Goal: Task Accomplishment & Management: Manage account settings

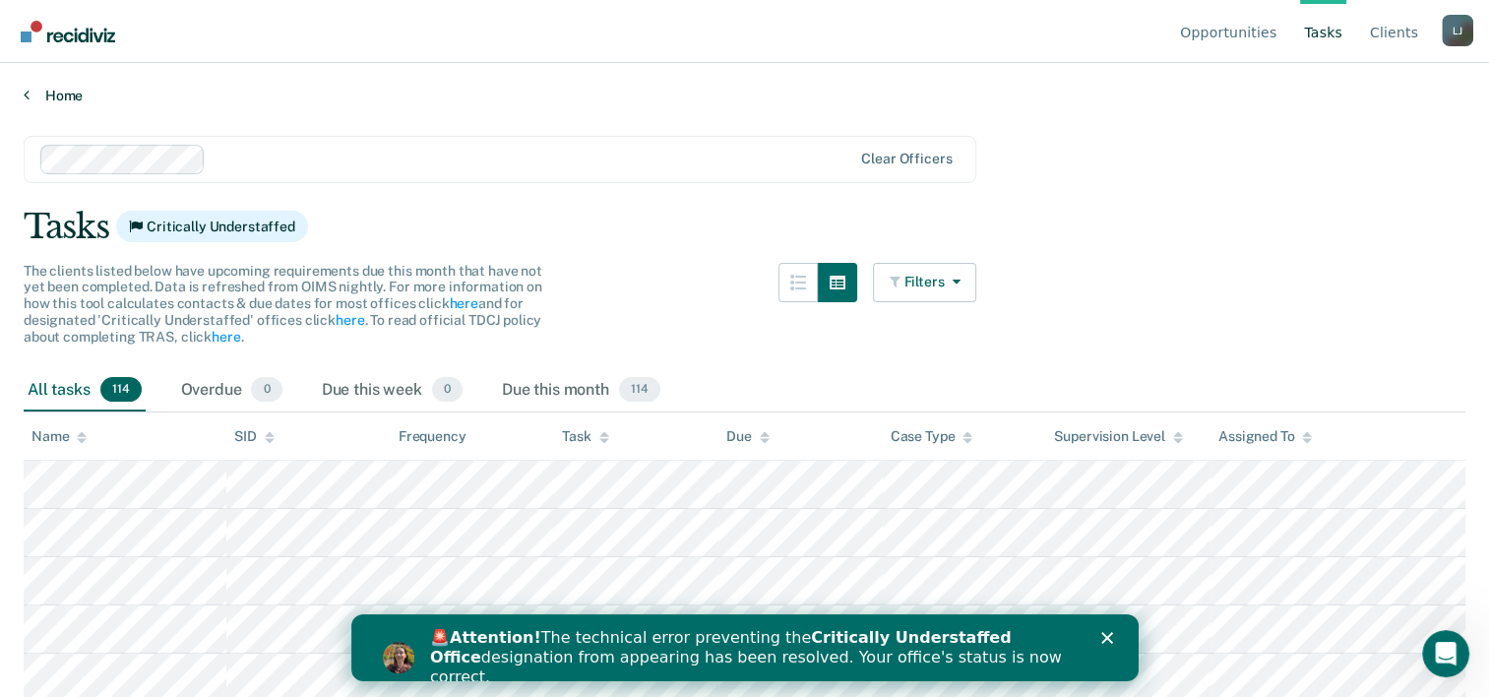
click at [59, 94] on link "Home" at bounding box center [745, 96] width 1442 height 18
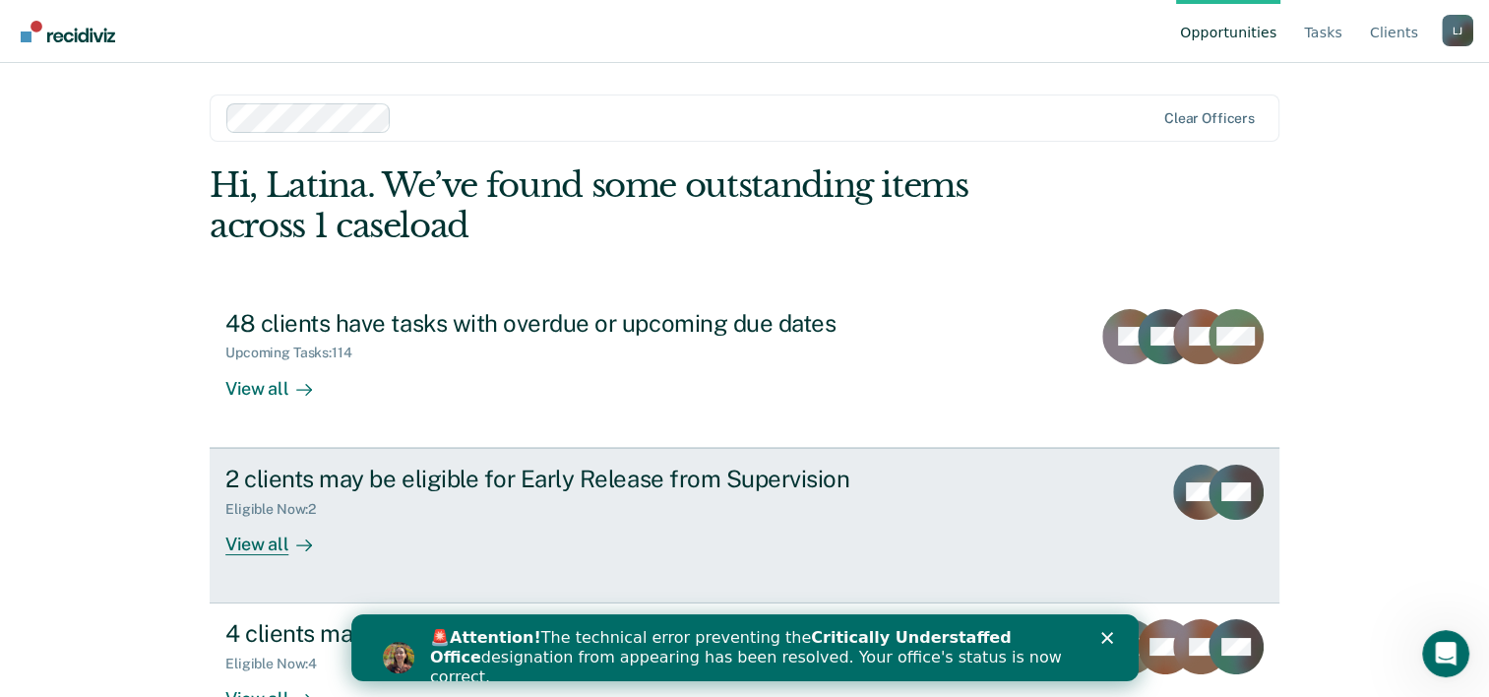
click at [260, 547] on div "View all" at bounding box center [280, 536] width 110 height 38
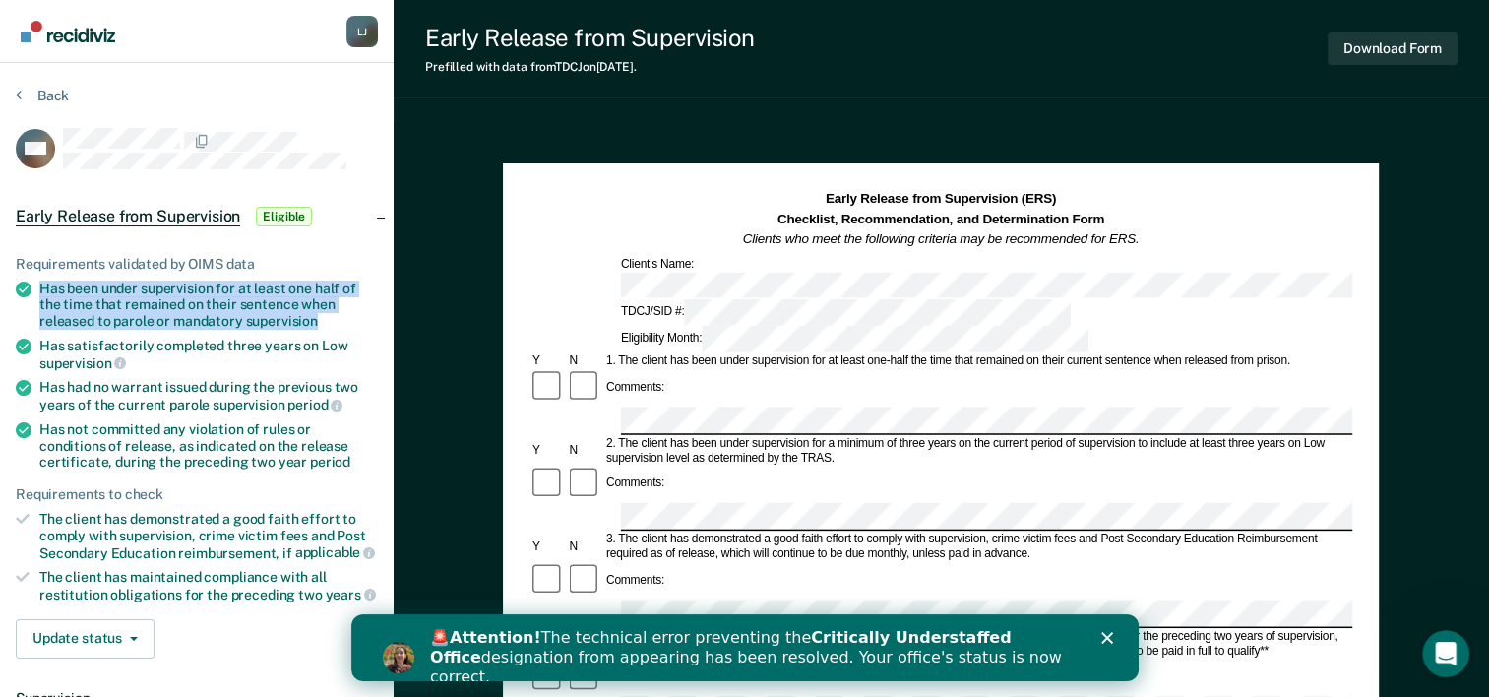
drag, startPoint x: 41, startPoint y: 279, endPoint x: 319, endPoint y: 315, distance: 279.9
click at [319, 315] on div "Has been under supervision for at least one half of the time that remained on t…" at bounding box center [208, 305] width 339 height 49
drag, startPoint x: 319, startPoint y: 315, endPoint x: 259, endPoint y: 304, distance: 61.0
copy div "Has been under supervision for at least one half of the time that remained on t…"
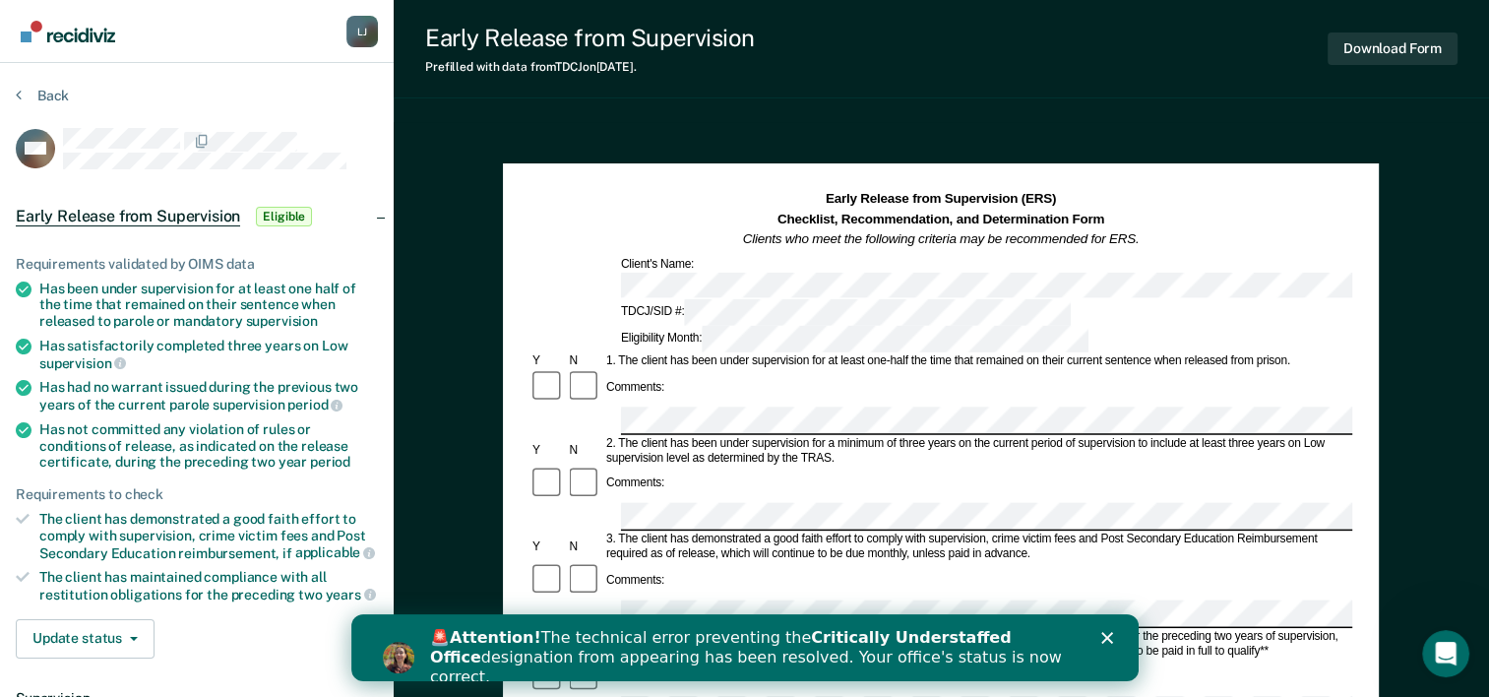
click at [187, 314] on div "Has been under supervision for at least one half of the time that remained on t…" at bounding box center [208, 305] width 339 height 49
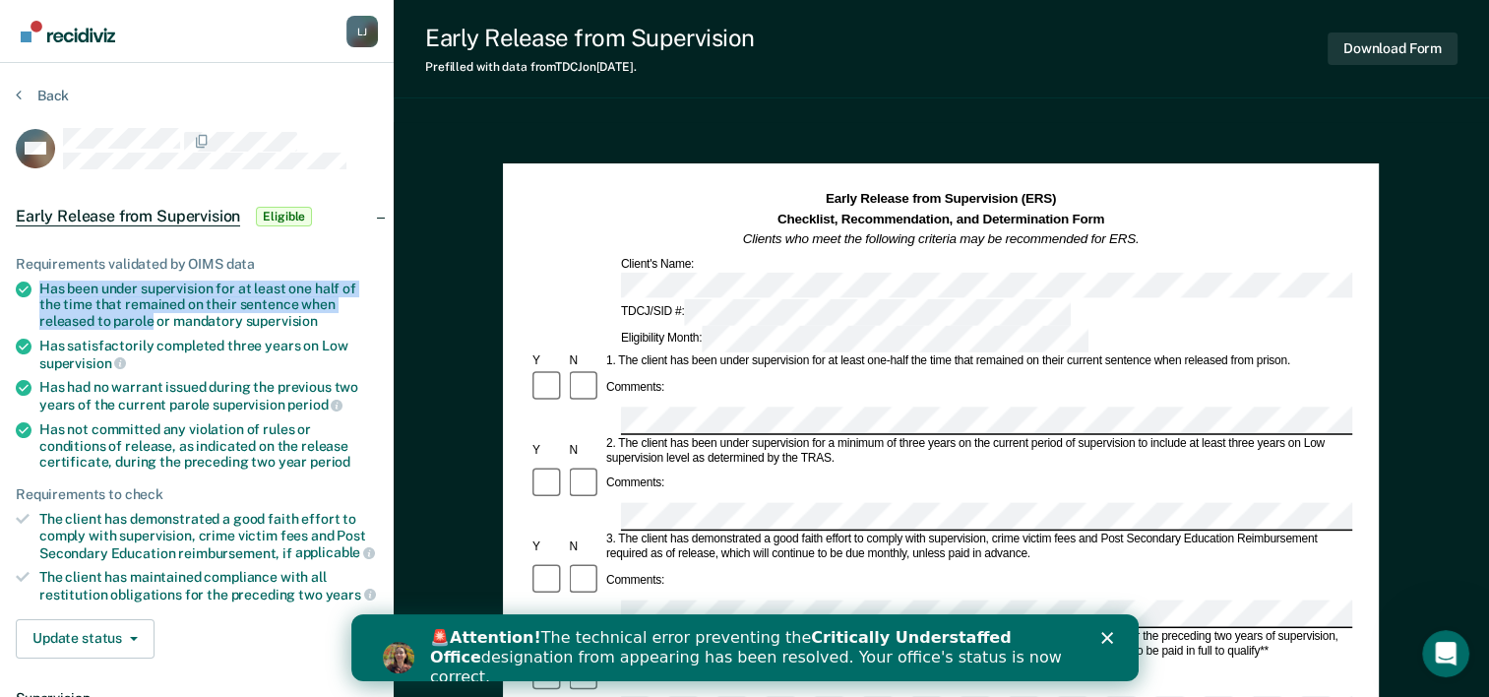
drag, startPoint x: 40, startPoint y: 281, endPoint x: 152, endPoint y: 314, distance: 115.9
click at [152, 314] on div "Has been under supervision for at least one half of the time that remained on t…" at bounding box center [208, 305] width 339 height 49
drag, startPoint x: 152, startPoint y: 314, endPoint x: 105, endPoint y: 315, distance: 46.3
copy div "Has been under supervision for at least one half of the time that remained on t…"
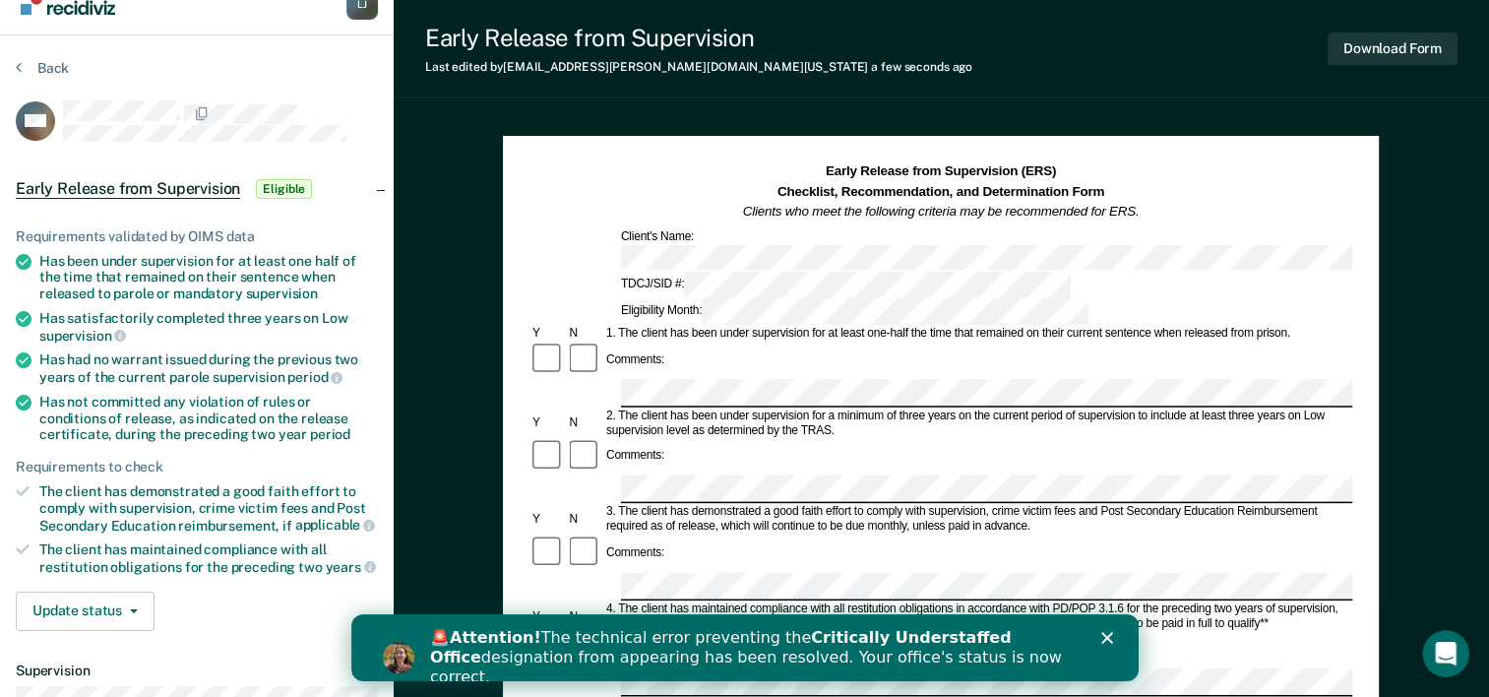
scroll to position [5, 0]
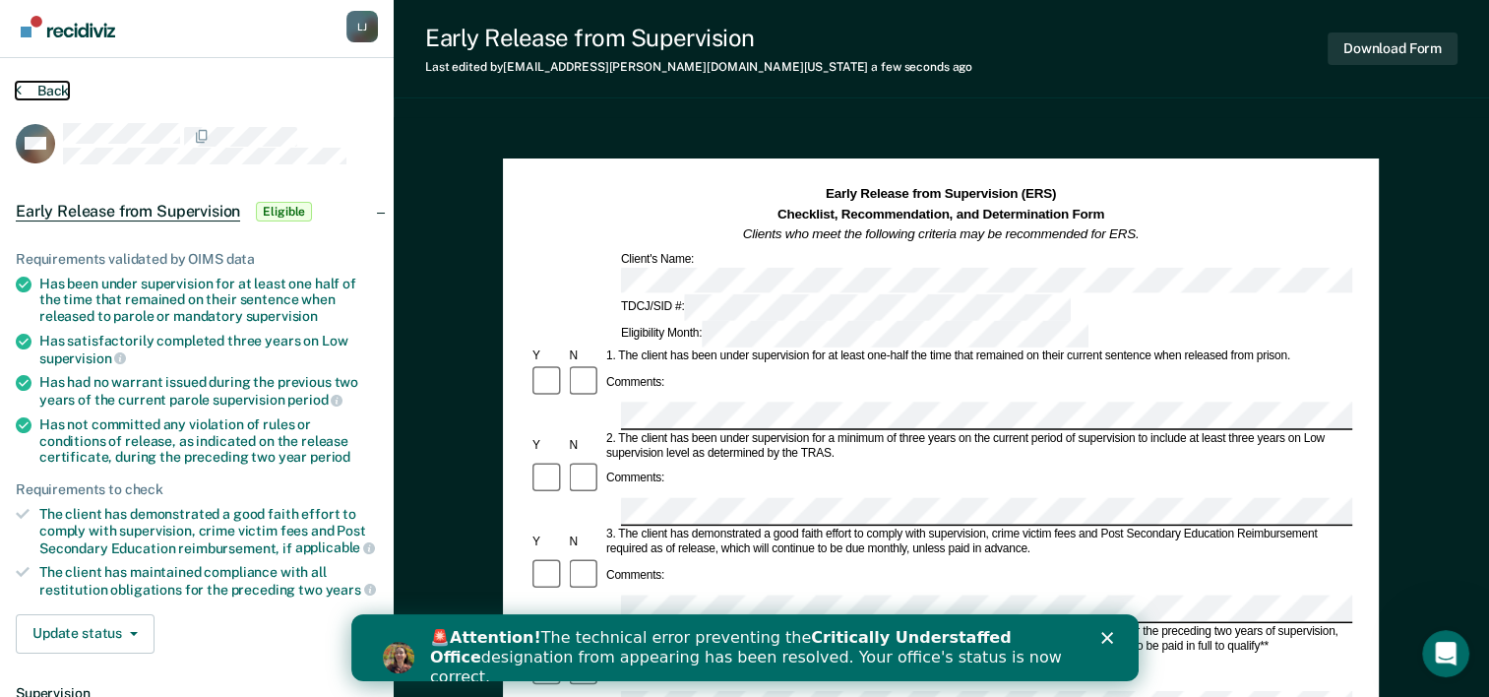
click at [23, 86] on button "Back" at bounding box center [42, 91] width 53 height 18
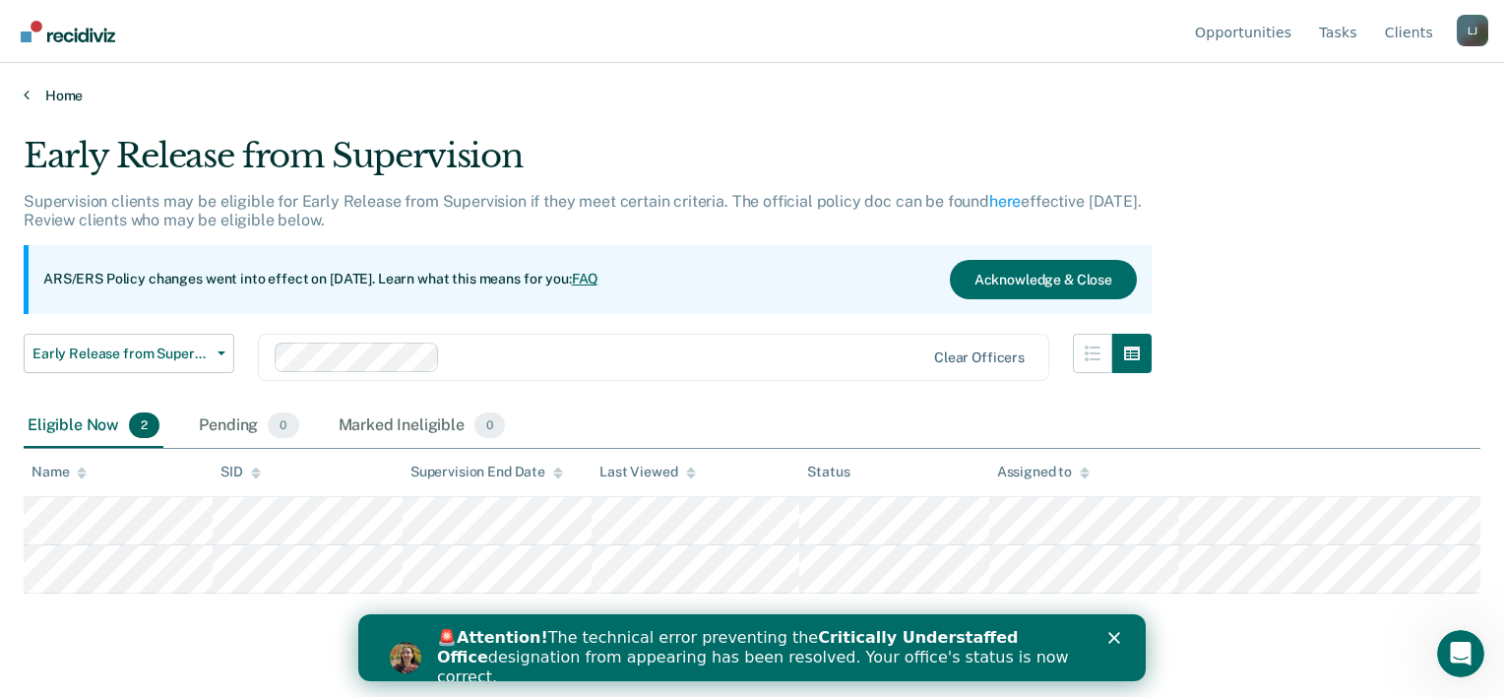
click at [55, 94] on link "Home" at bounding box center [752, 96] width 1457 height 18
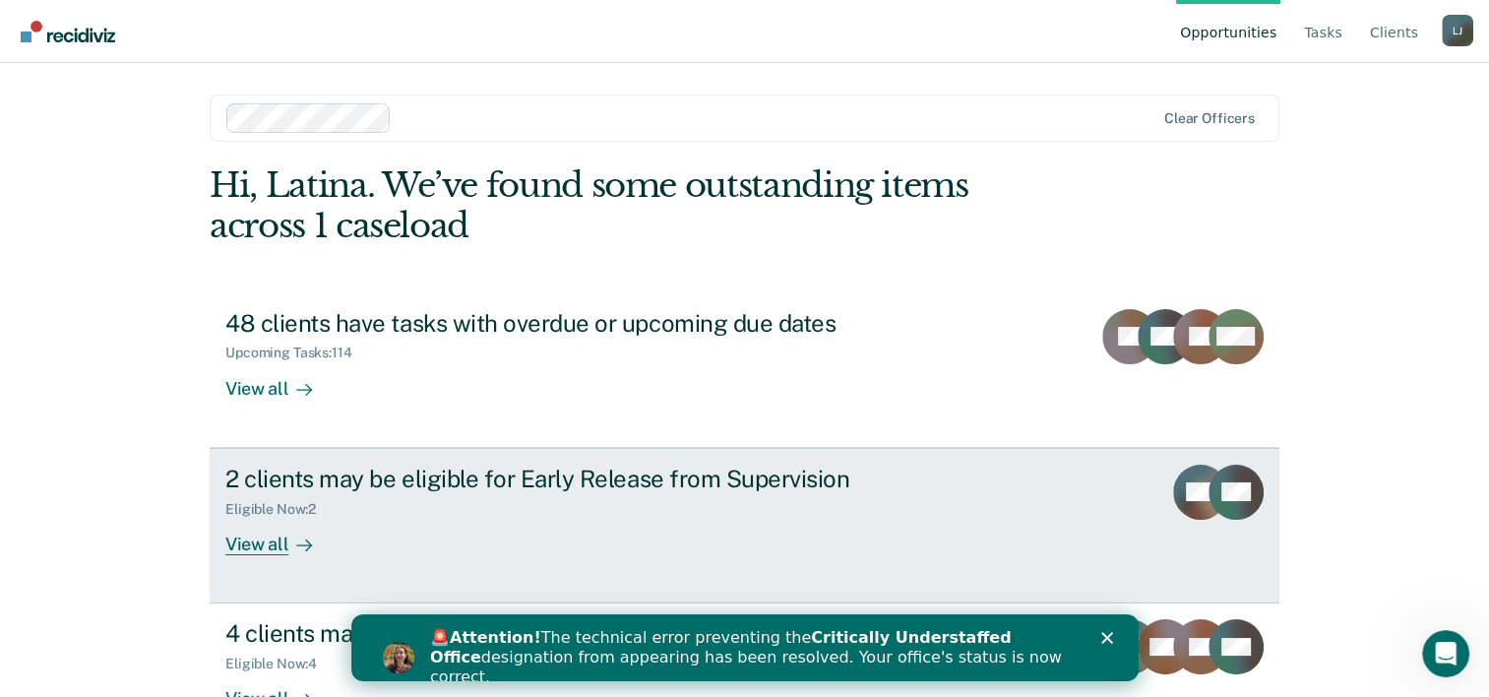
scroll to position [60, 0]
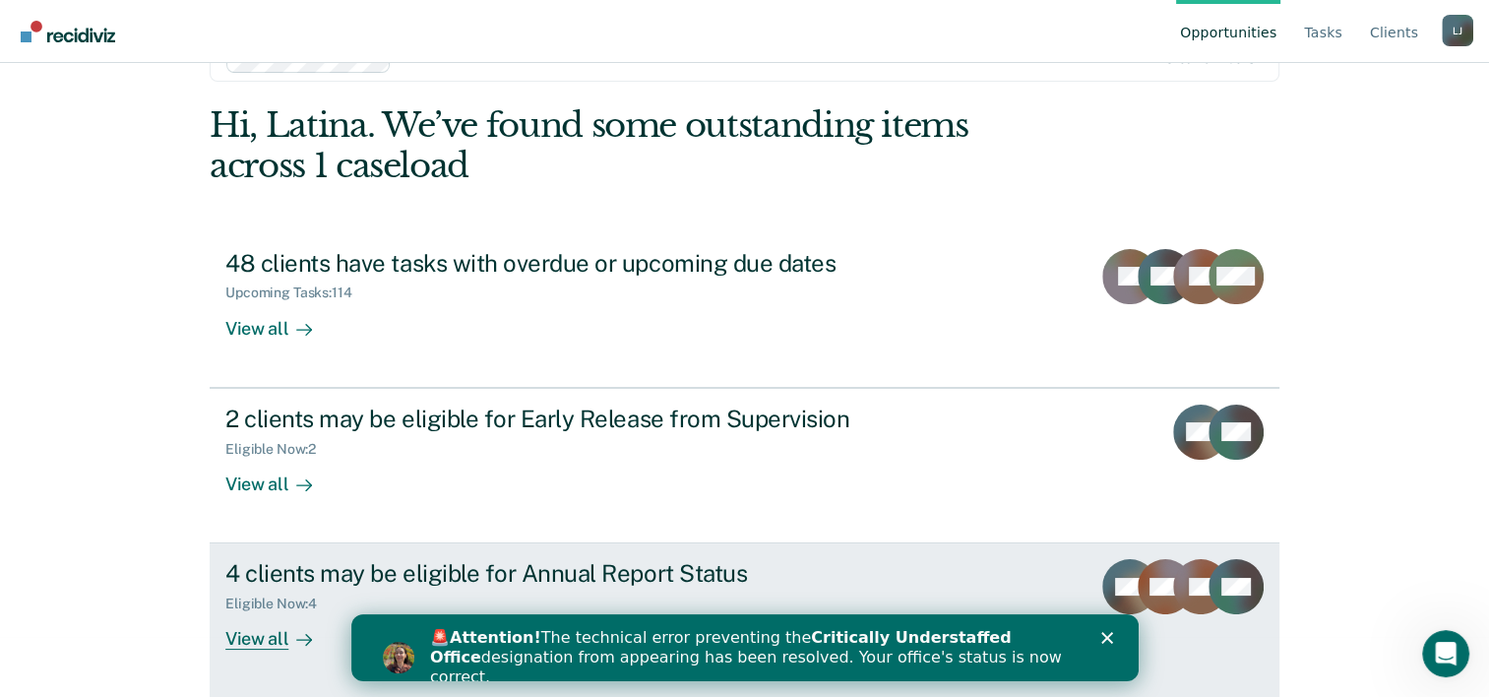
click at [267, 640] on div "View all" at bounding box center [280, 631] width 110 height 38
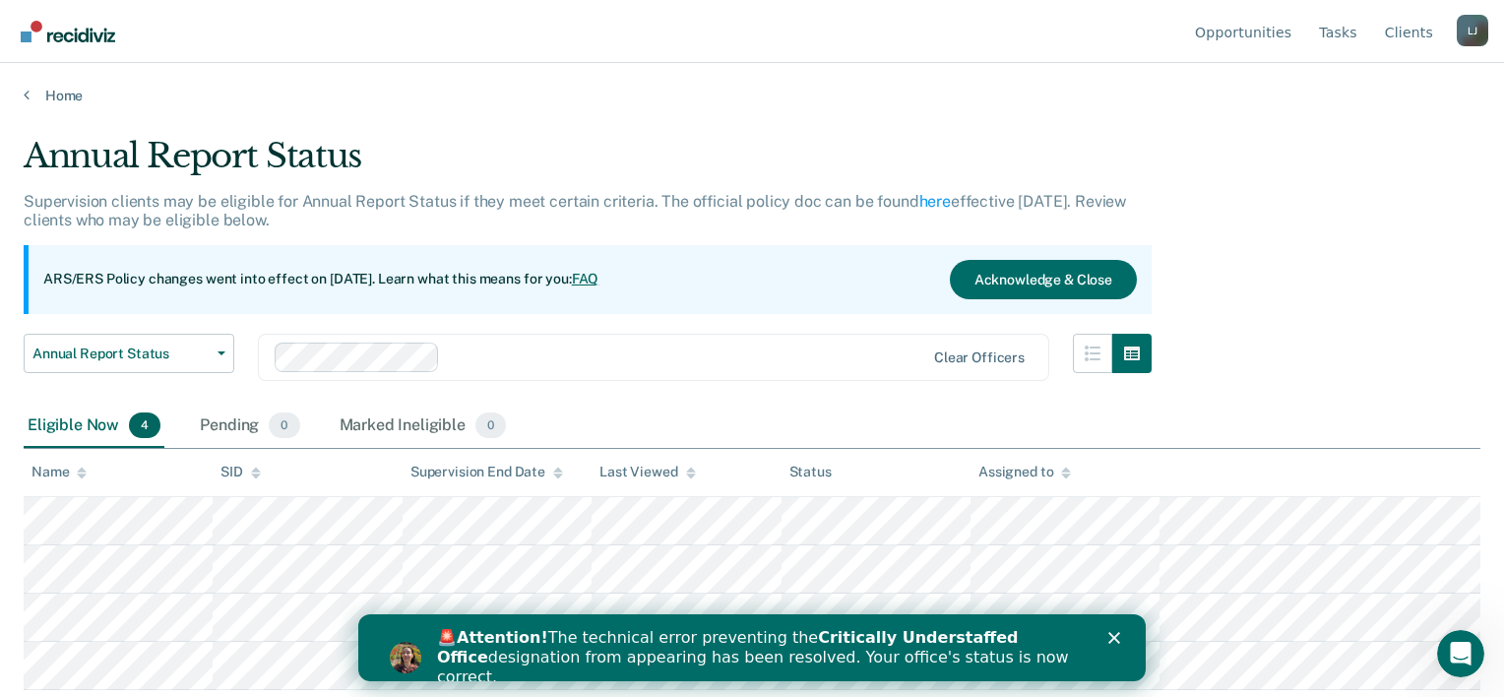
click at [1126, 646] on div "🚨 Attention! The technical error preventing the Critically Understaffed Office …" at bounding box center [751, 657] width 787 height 71
click at [1109, 640] on icon "Close" at bounding box center [1114, 638] width 12 height 12
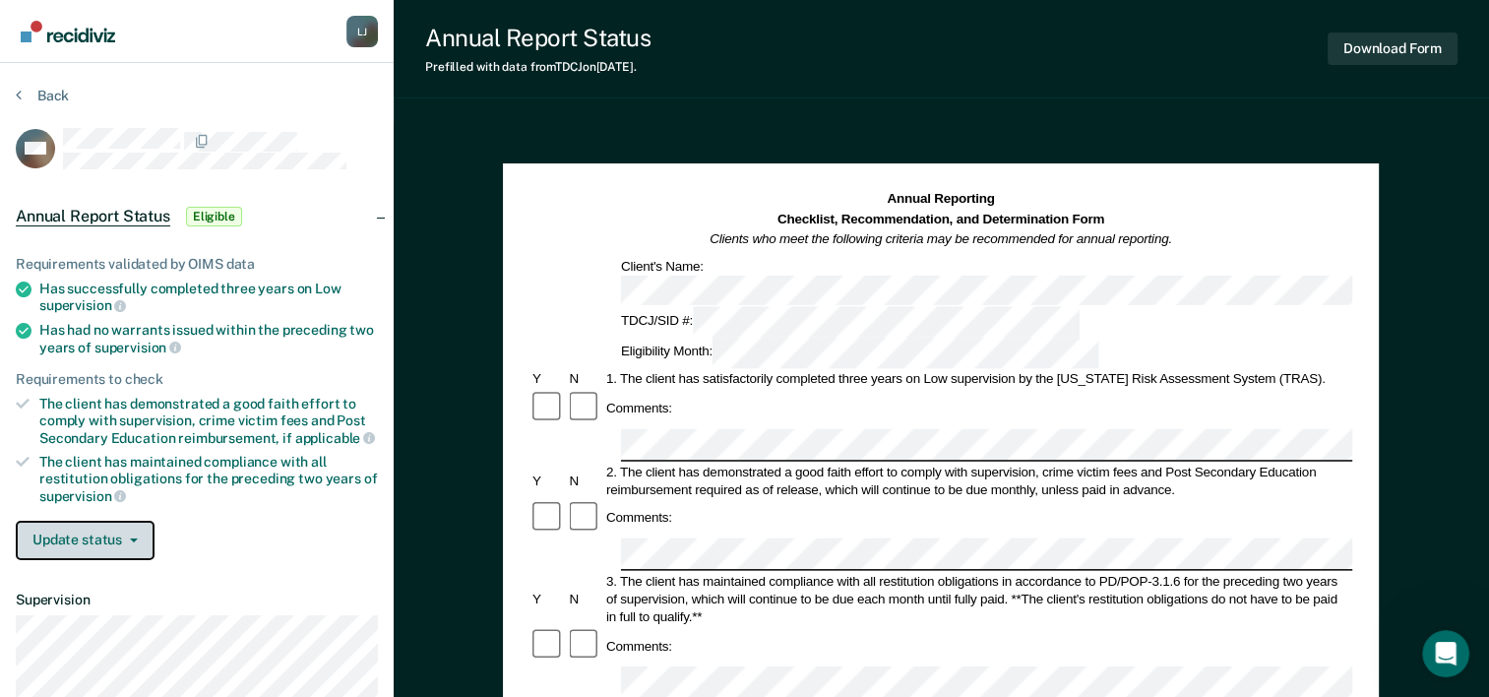
click at [101, 533] on button "Update status" at bounding box center [85, 540] width 139 height 39
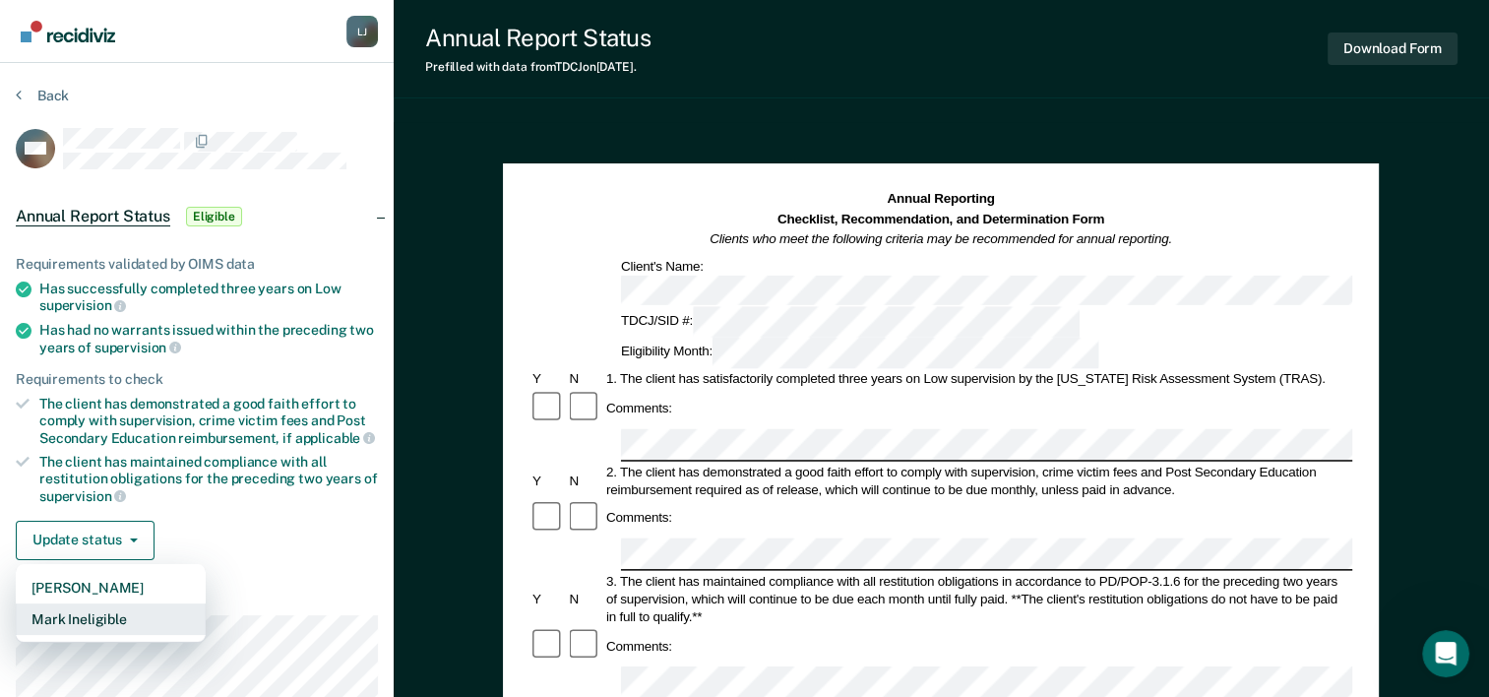
click at [109, 609] on button "Mark Ineligible" at bounding box center [111, 618] width 190 height 31
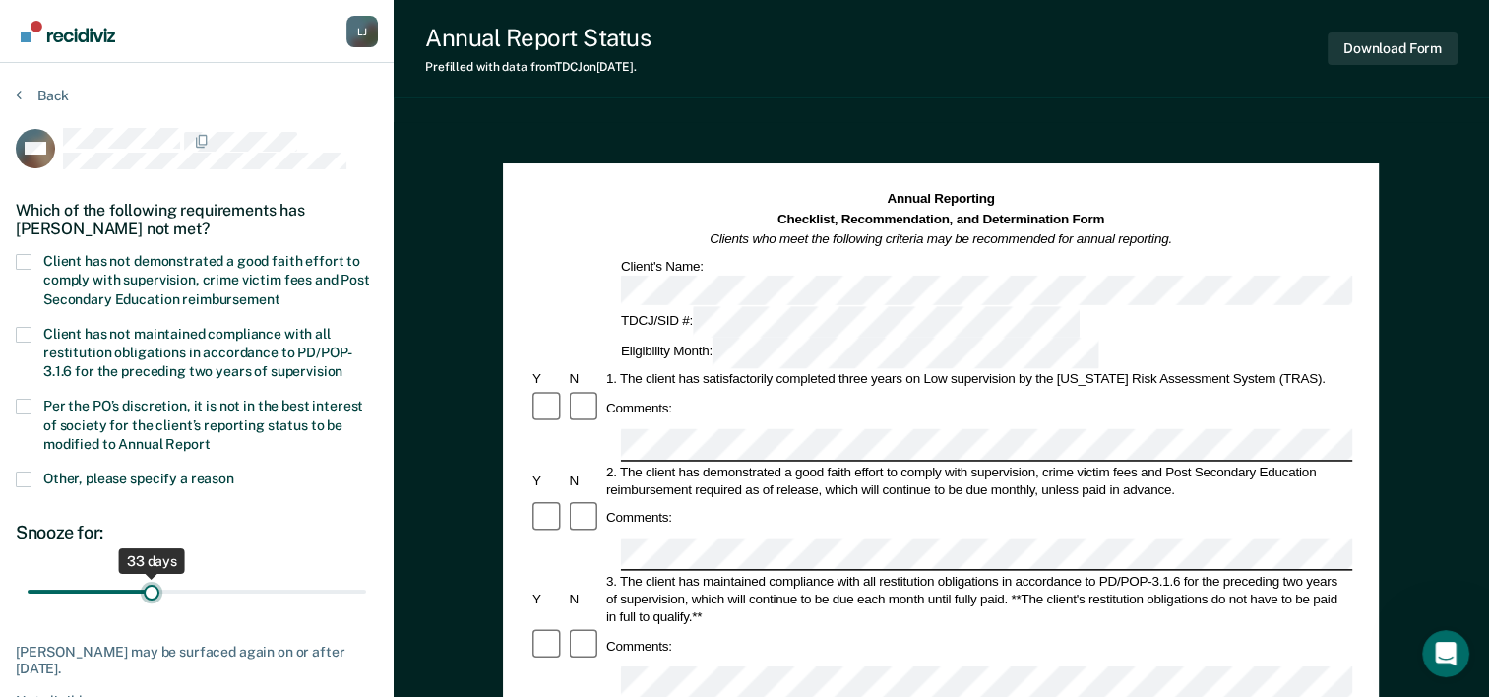
drag, startPoint x: 144, startPoint y: 586, endPoint x: 150, endPoint y: 575, distance: 12.3
type input "33"
click at [150, 575] on input "range" at bounding box center [197, 592] width 339 height 34
click at [23, 256] on span at bounding box center [24, 262] width 16 height 16
click at [280, 292] on input "Client has not demonstrated a good faith effort to comply with supervision, cri…" at bounding box center [280, 292] width 0 height 0
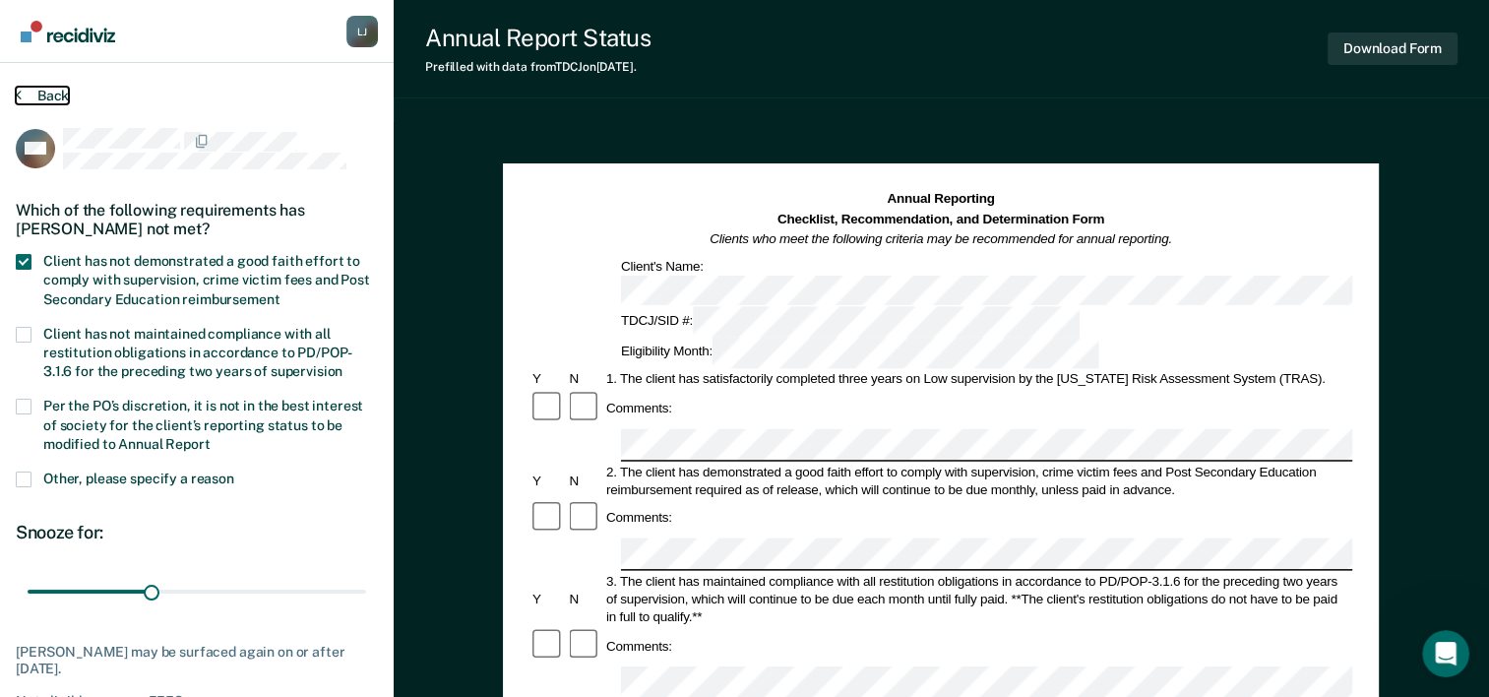
click at [49, 91] on button "Back" at bounding box center [42, 96] width 53 height 18
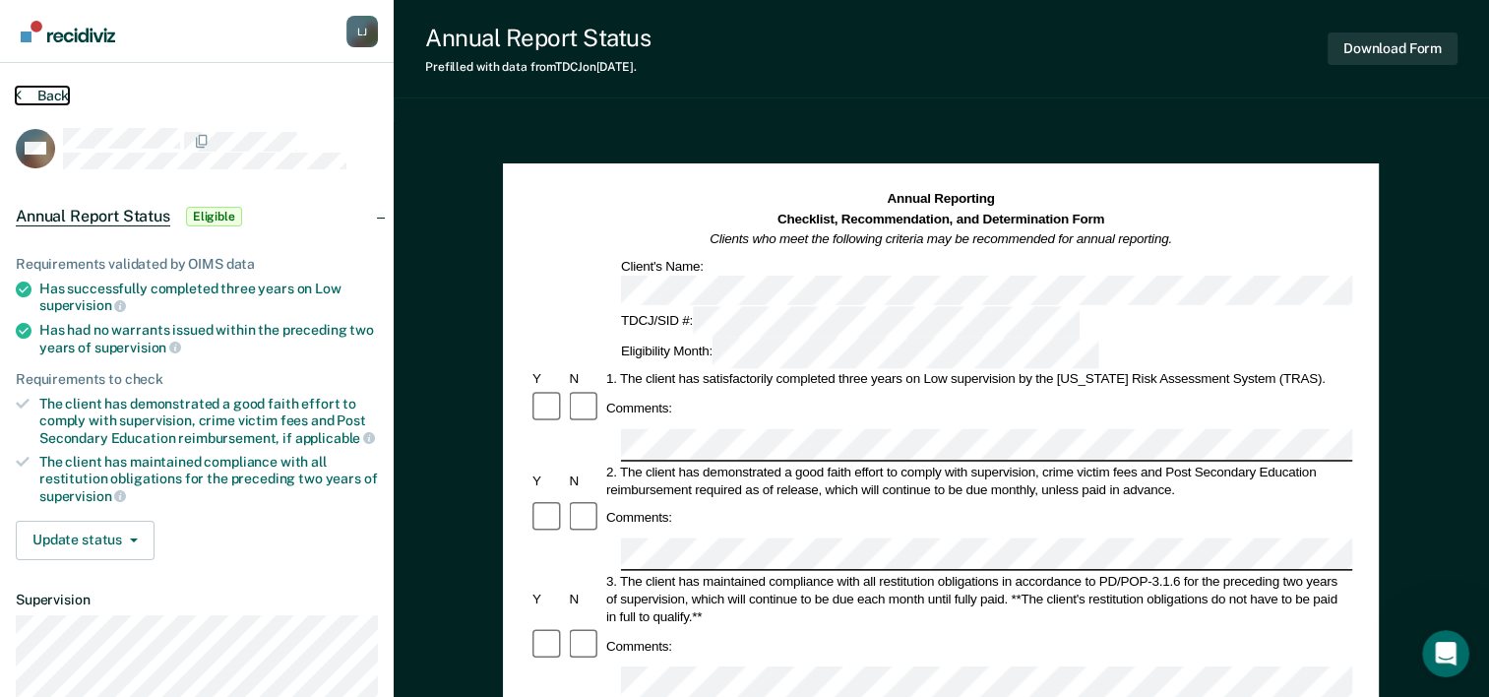
click at [42, 90] on button "Back" at bounding box center [42, 96] width 53 height 18
